Goal: Information Seeking & Learning: Learn about a topic

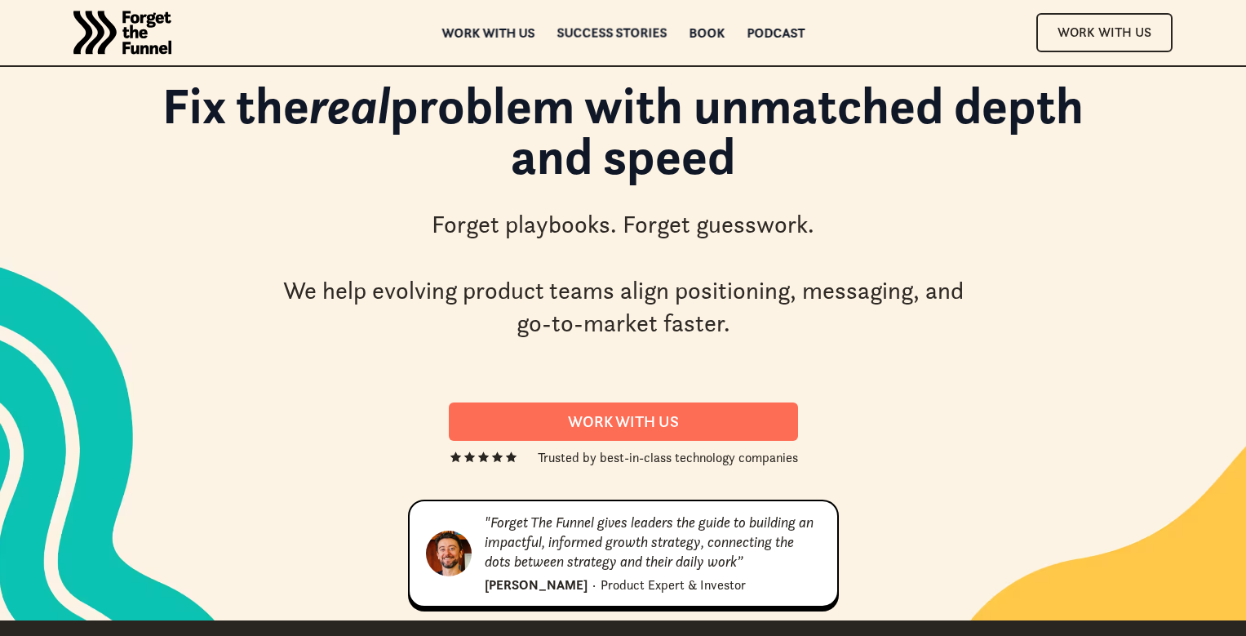
click at [597, 33] on div "Success Stories" at bounding box center [611, 32] width 110 height 11
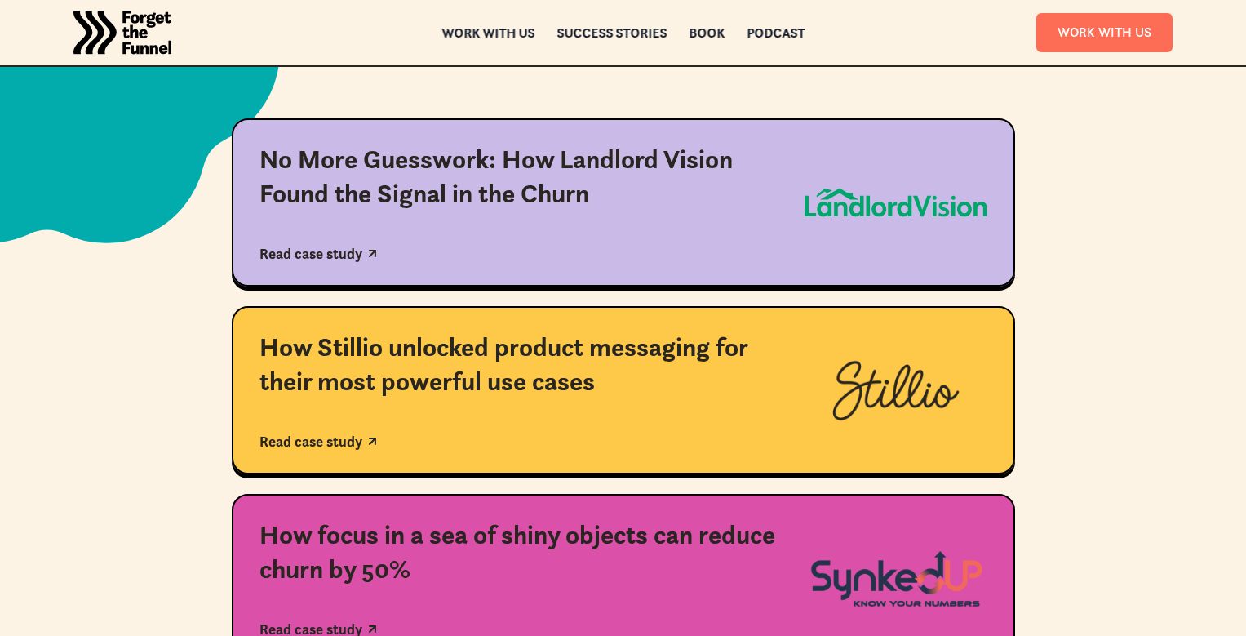
scroll to position [405, 0]
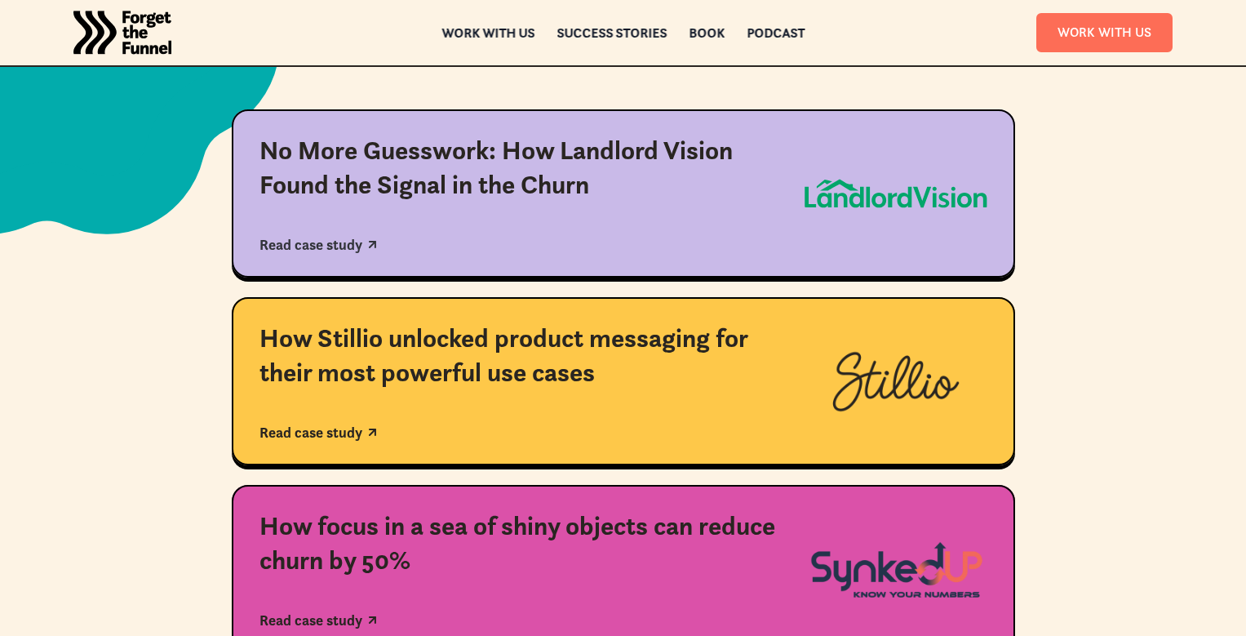
click at [577, 231] on div "No More Guesswork: How Landlord Vision Found the Signal in the Churn Read case …" at bounding box center [517, 193] width 517 height 119
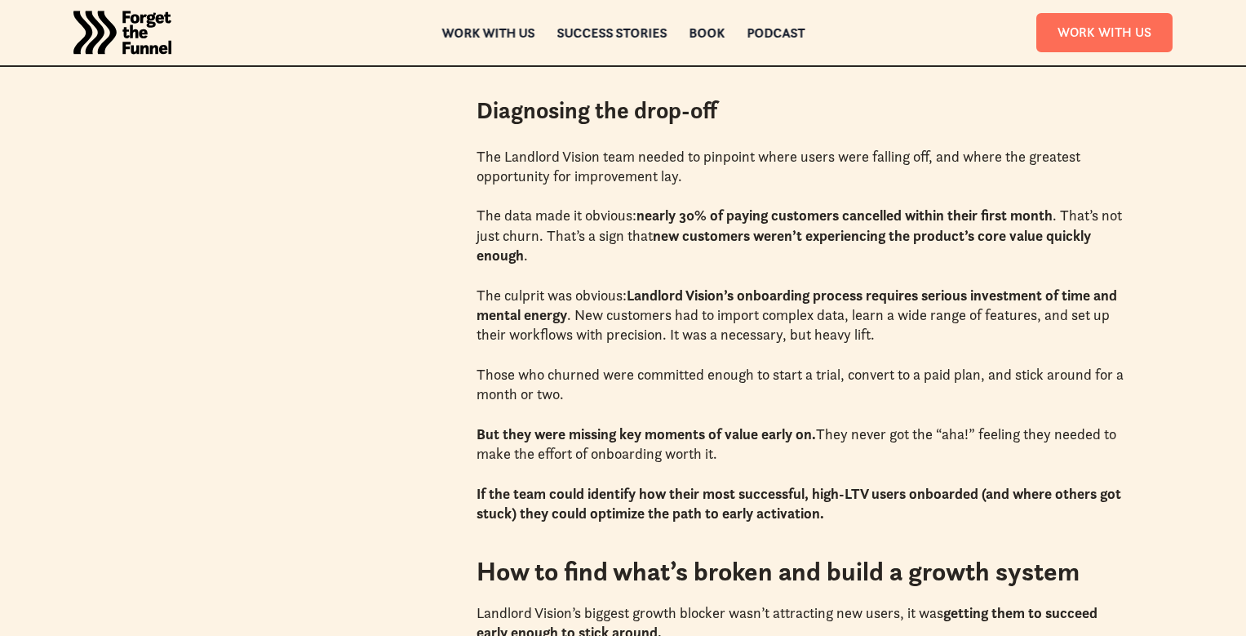
scroll to position [1469, 0]
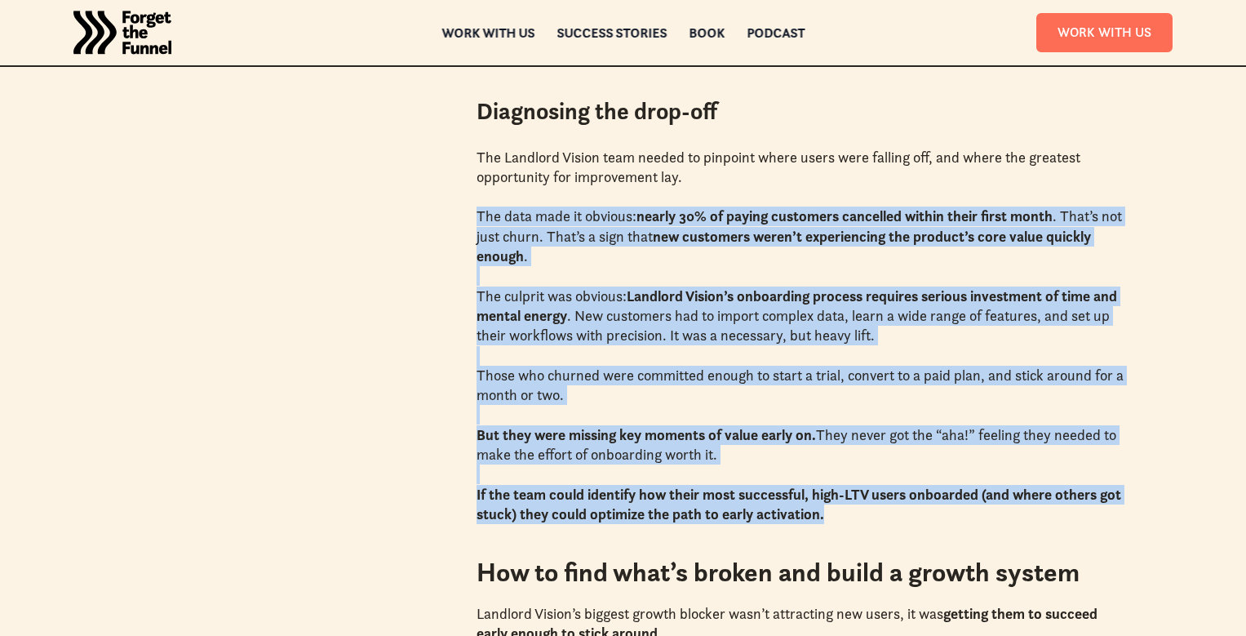
drag, startPoint x: 717, startPoint y: 188, endPoint x: 1113, endPoint y: 541, distance: 529.9
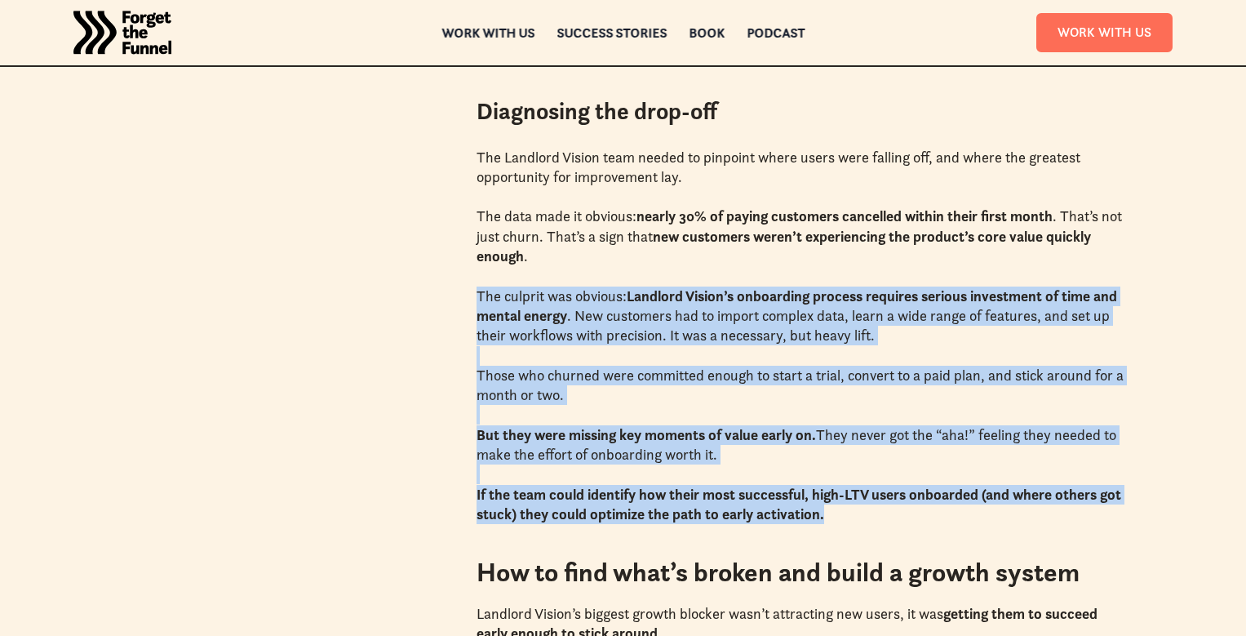
drag, startPoint x: 608, startPoint y: 277, endPoint x: 1040, endPoint y: 552, distance: 512.9
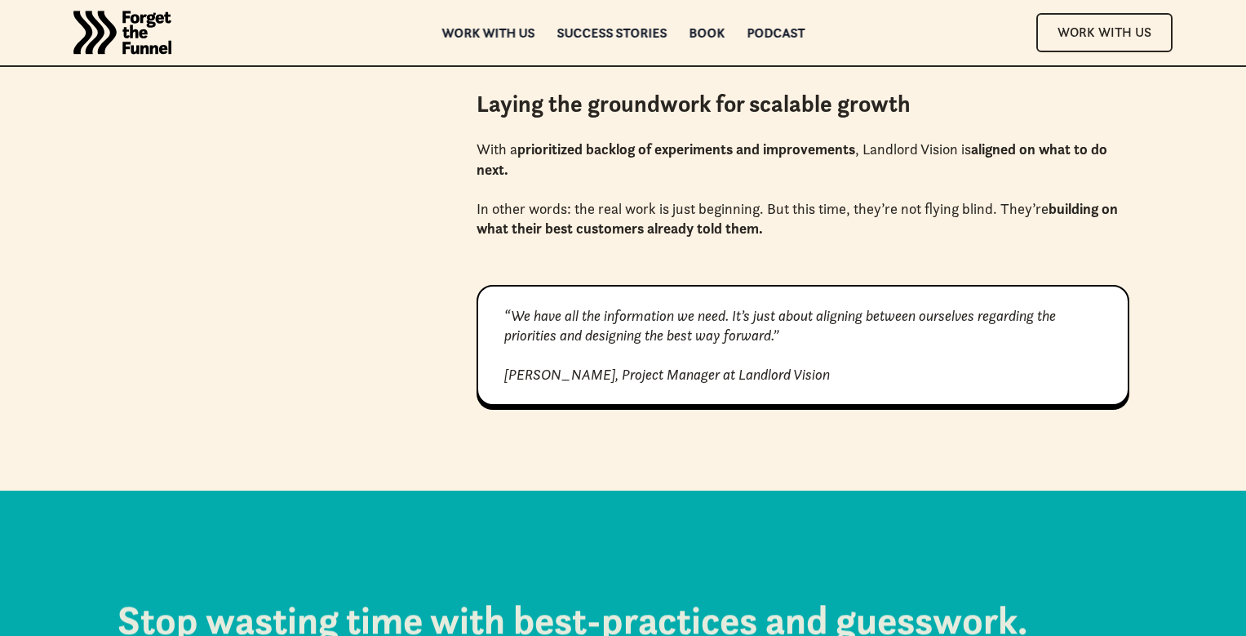
scroll to position [3991, 0]
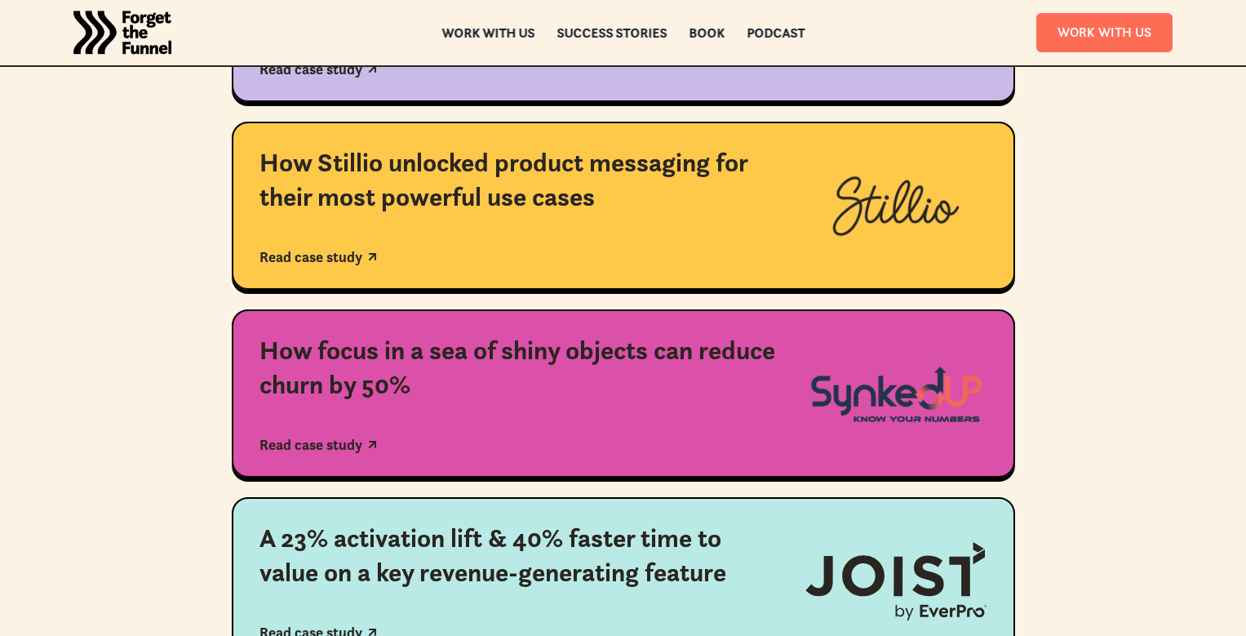
scroll to position [558, 0]
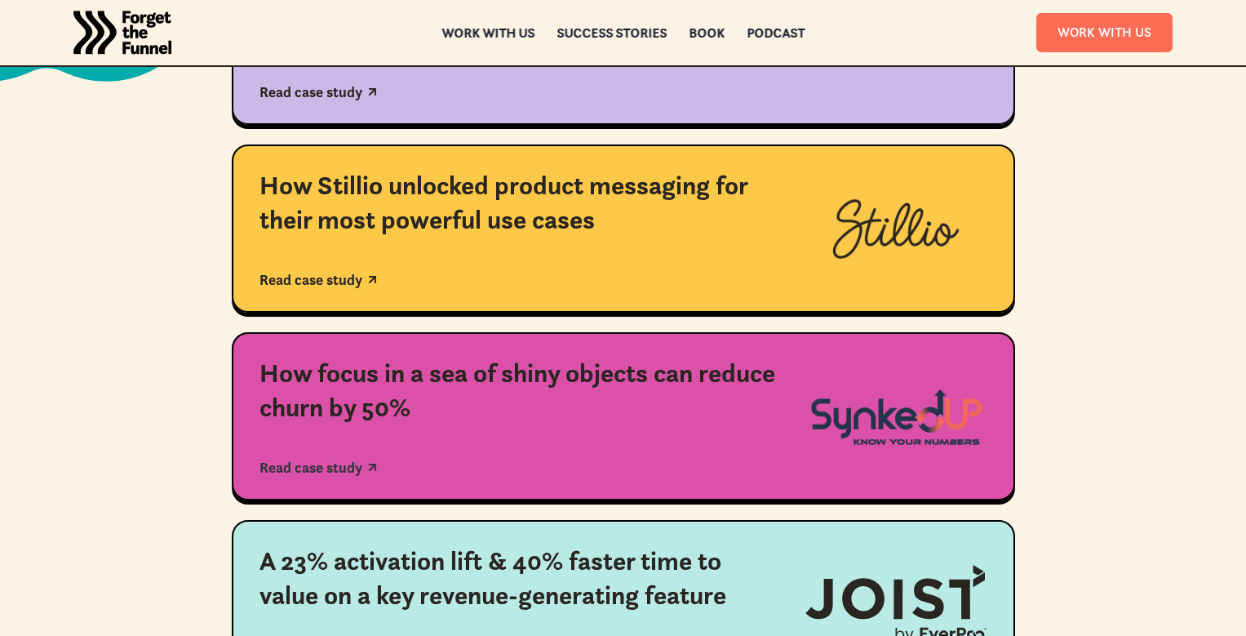
click at [381, 424] on div "How focus in a sea of shiny objects can reduce churn by 50% Read case study" at bounding box center [517, 416] width 517 height 119
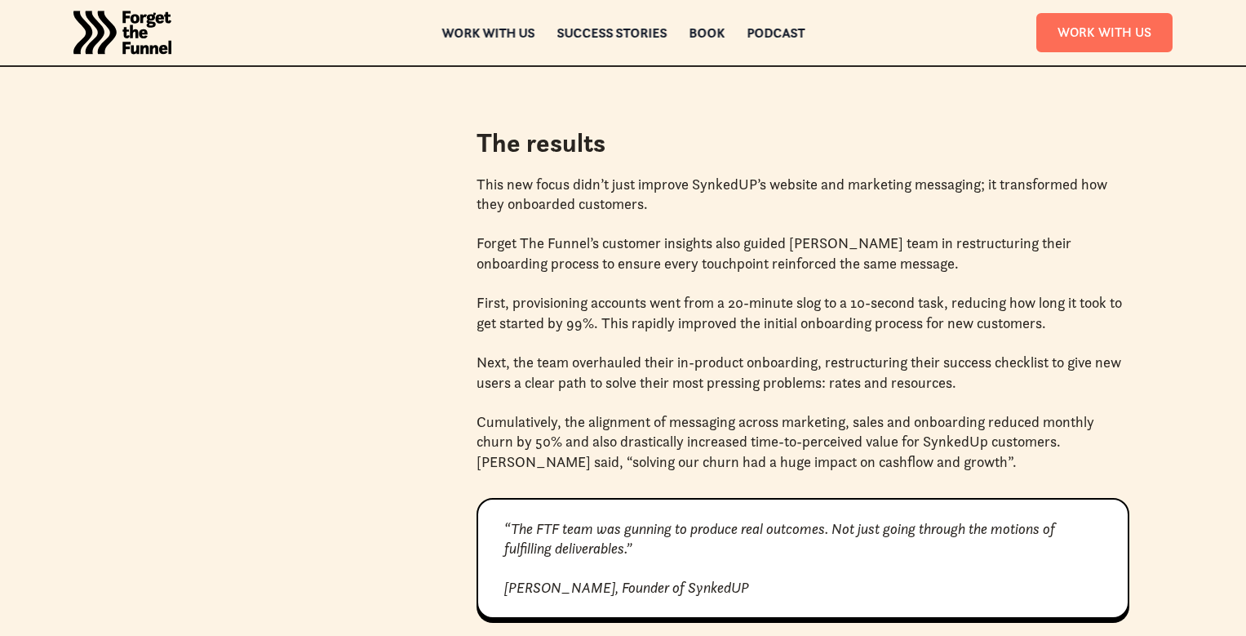
scroll to position [3041, 0]
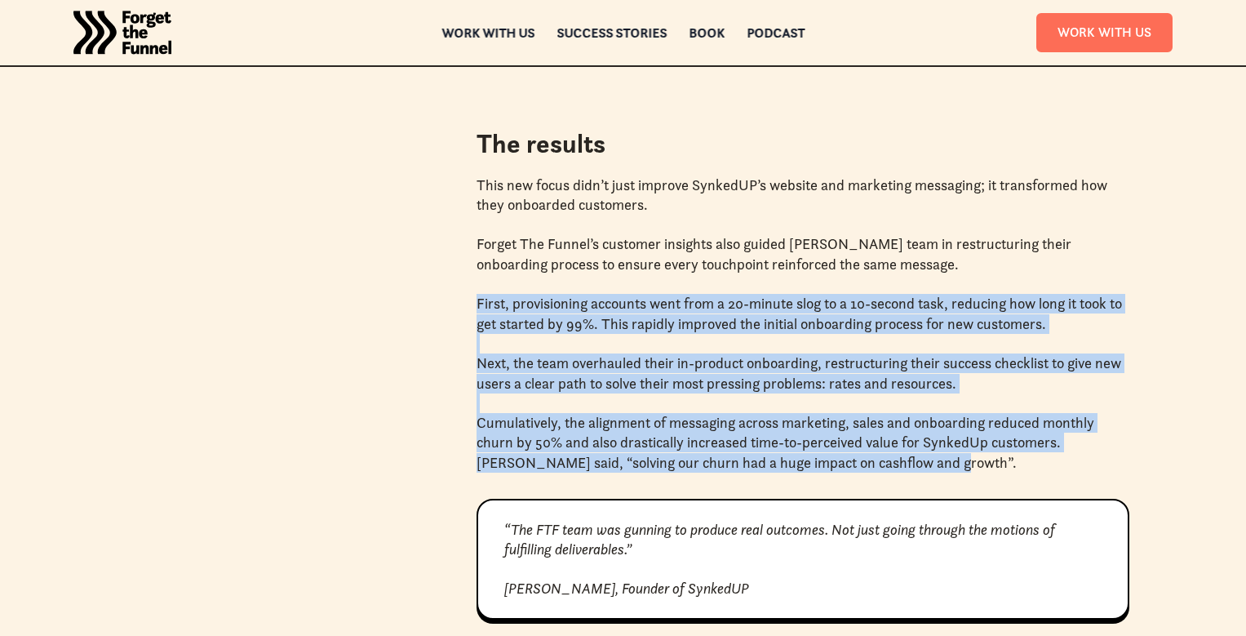
drag, startPoint x: 477, startPoint y: 284, endPoint x: 1034, endPoint y: 463, distance: 584.7
click at [1034, 463] on p "Cumulatively, the alignment of messaging across marketing, sales and onboarding…" at bounding box center [802, 443] width 653 height 60
drag, startPoint x: 1009, startPoint y: 463, endPoint x: 725, endPoint y: 259, distance: 349.6
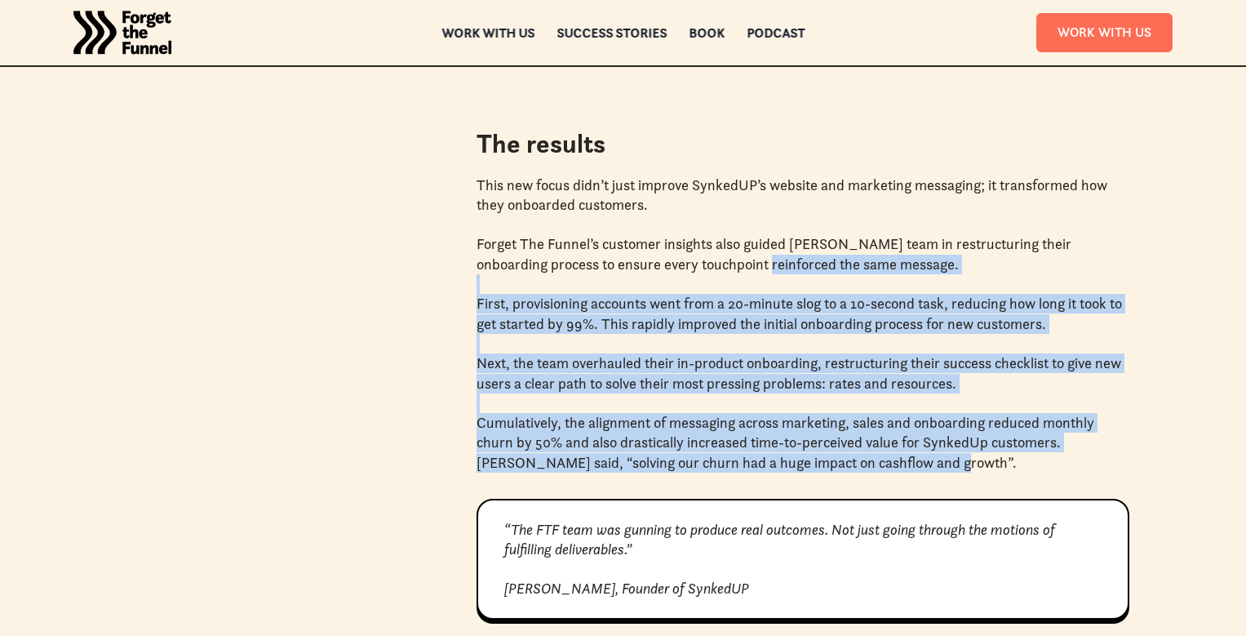
click at [725, 259] on p "Forget The Funnel’s customer insights also guided [PERSON_NAME] team in restruc…" at bounding box center [802, 254] width 653 height 40
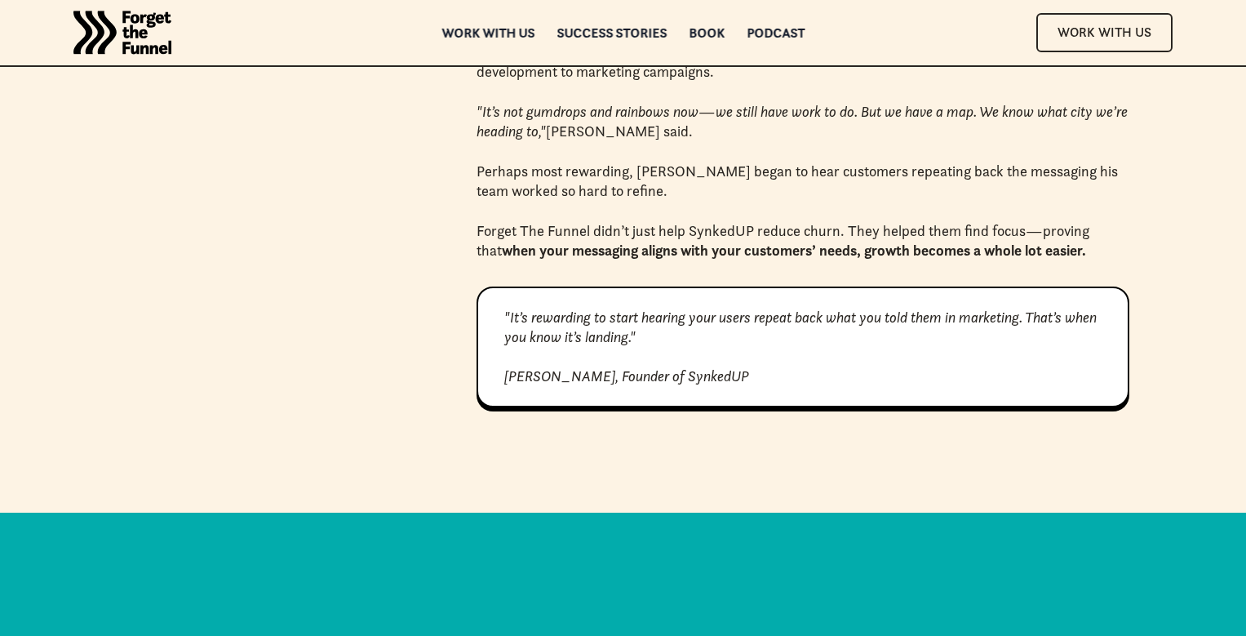
scroll to position [3729, 0]
